Goal: Navigation & Orientation: Find specific page/section

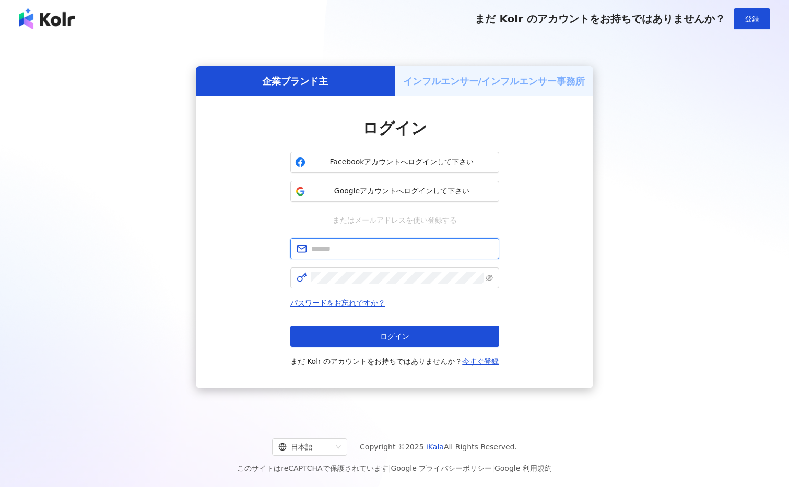
click at [331, 247] on input "text" at bounding box center [402, 248] width 182 height 11
type input "**********"
click button "ログイン" at bounding box center [394, 336] width 209 height 21
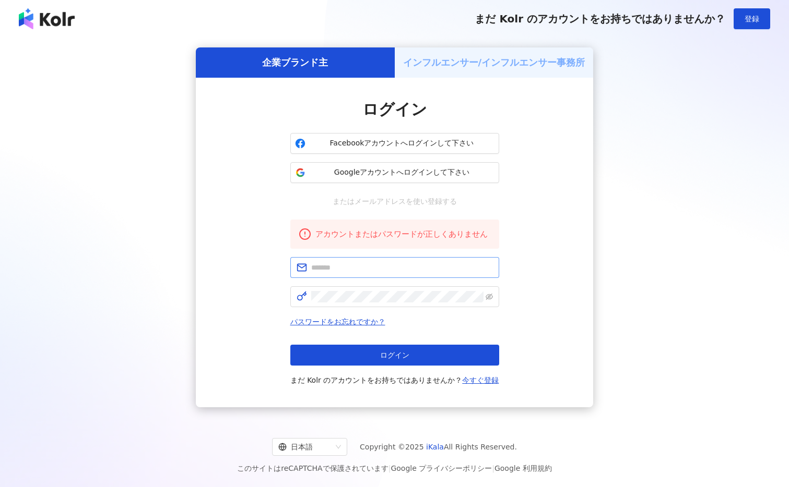
click at [347, 273] on span at bounding box center [394, 267] width 209 height 21
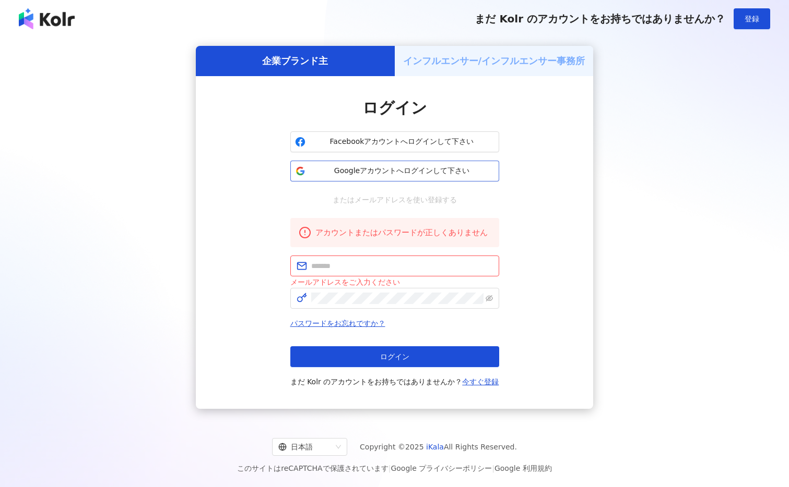
click at [342, 164] on button "Googleアカウントへログインして下さい" at bounding box center [394, 171] width 209 height 21
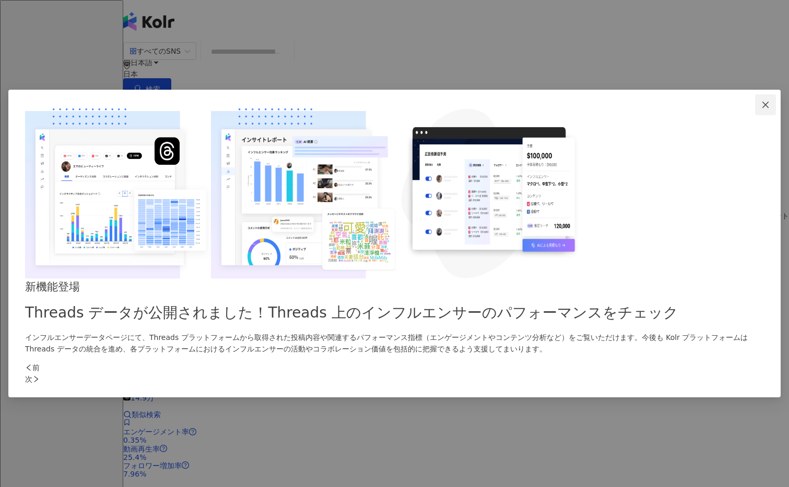
click at [761, 109] on icon "close" at bounding box center [765, 105] width 8 height 8
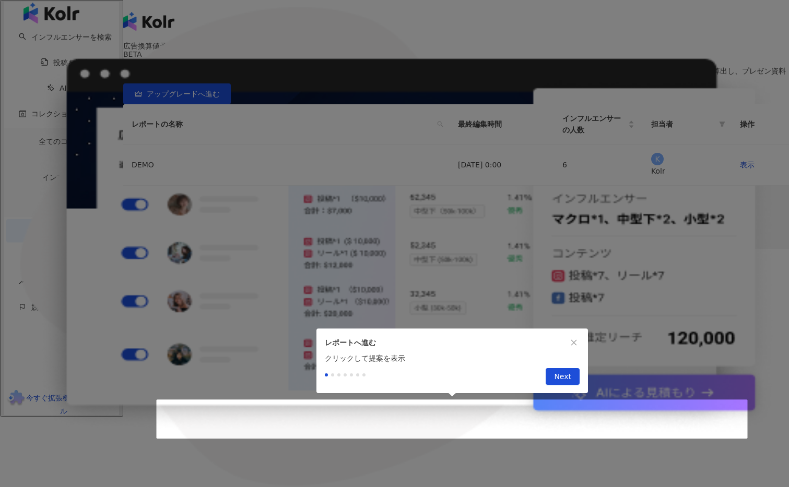
click at [92, 417] on div at bounding box center [394, 417] width 789 height 0
click at [573, 339] on icon "close" at bounding box center [573, 342] width 7 height 7
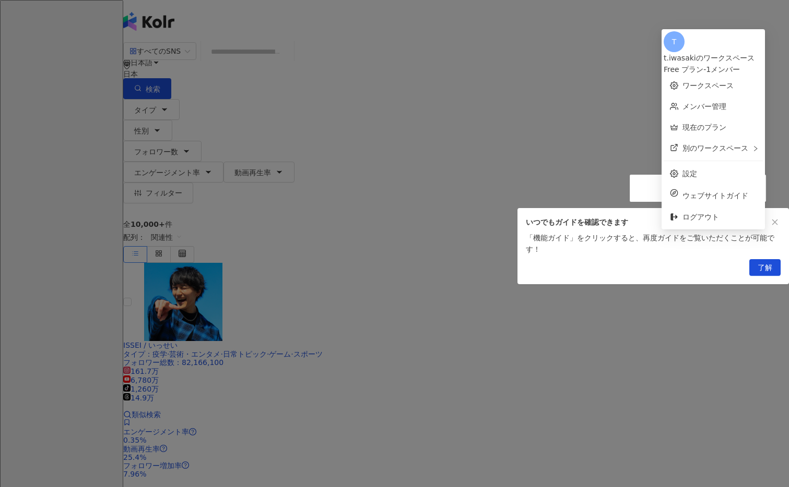
click at [771, 225] on icon "close" at bounding box center [774, 222] width 7 height 7
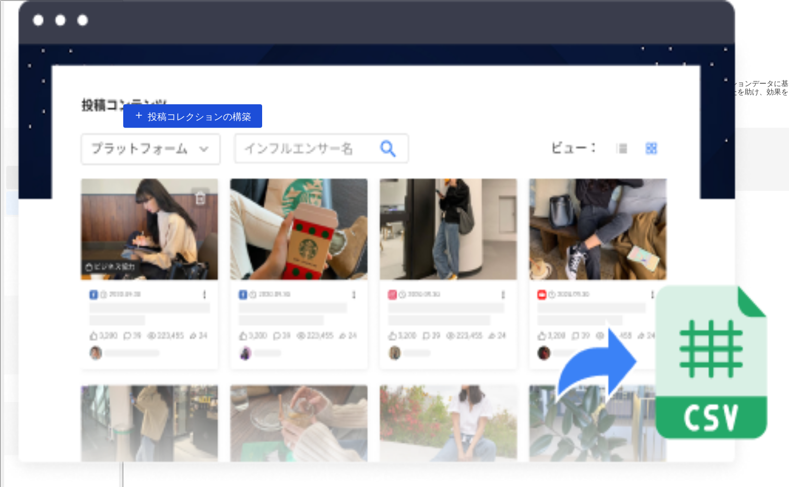
click at [78, 175] on link "インフルエンサー" at bounding box center [75, 177] width 58 height 8
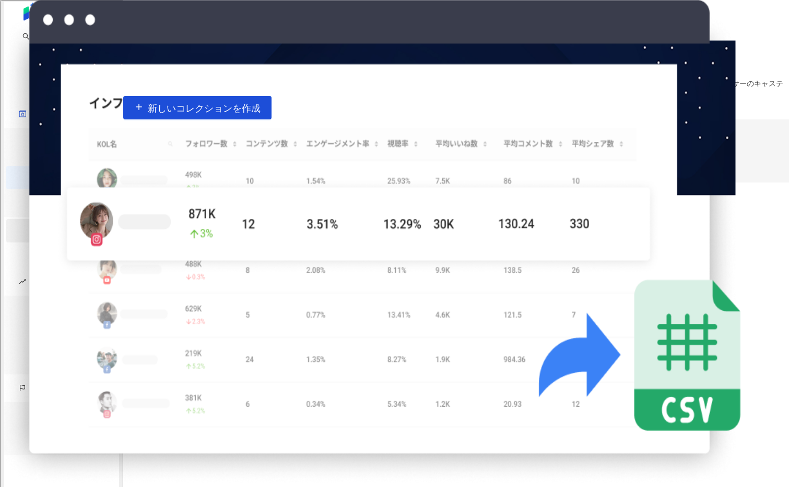
click at [57, 220] on link "広告換算値予測 BETA" at bounding box center [69, 235] width 100 height 40
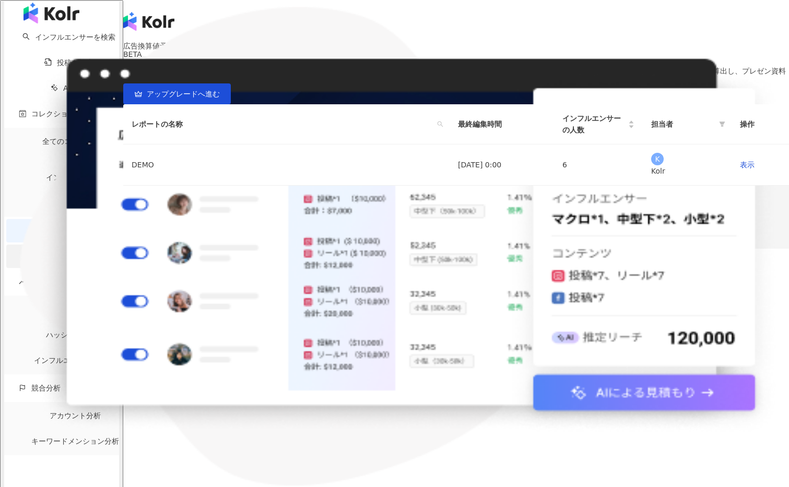
click at [58, 252] on link "Insight Report" at bounding box center [69, 256] width 64 height 8
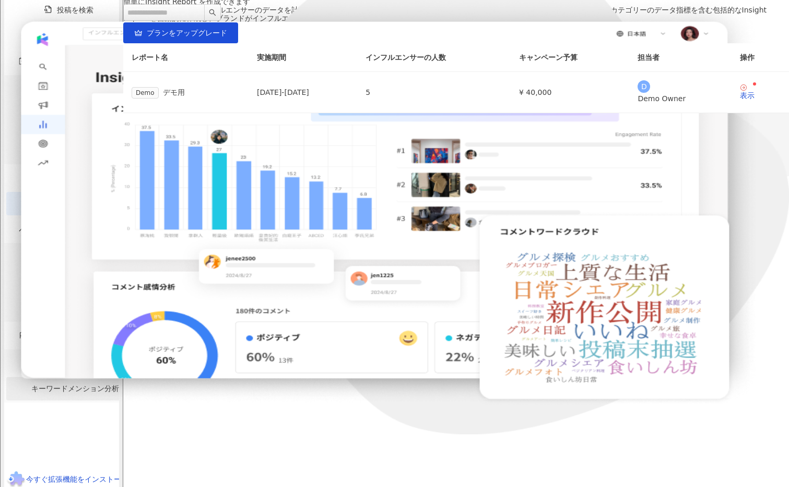
scroll to position [49, 0]
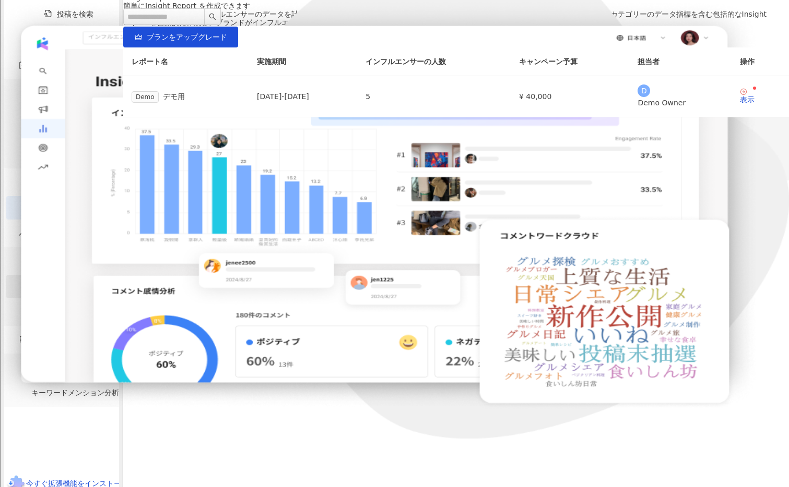
click at [61, 291] on link "ハッシュタグ観測" at bounding box center [75, 286] width 58 height 8
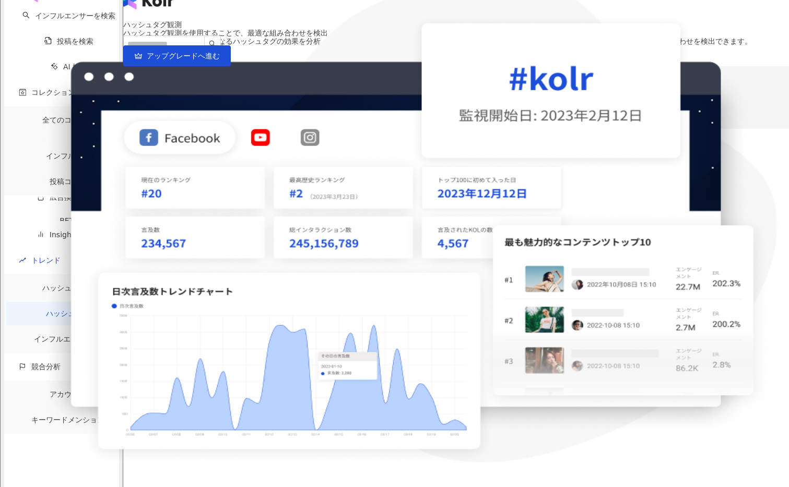
scroll to position [48, 0]
